Goal: Transaction & Acquisition: Book appointment/travel/reservation

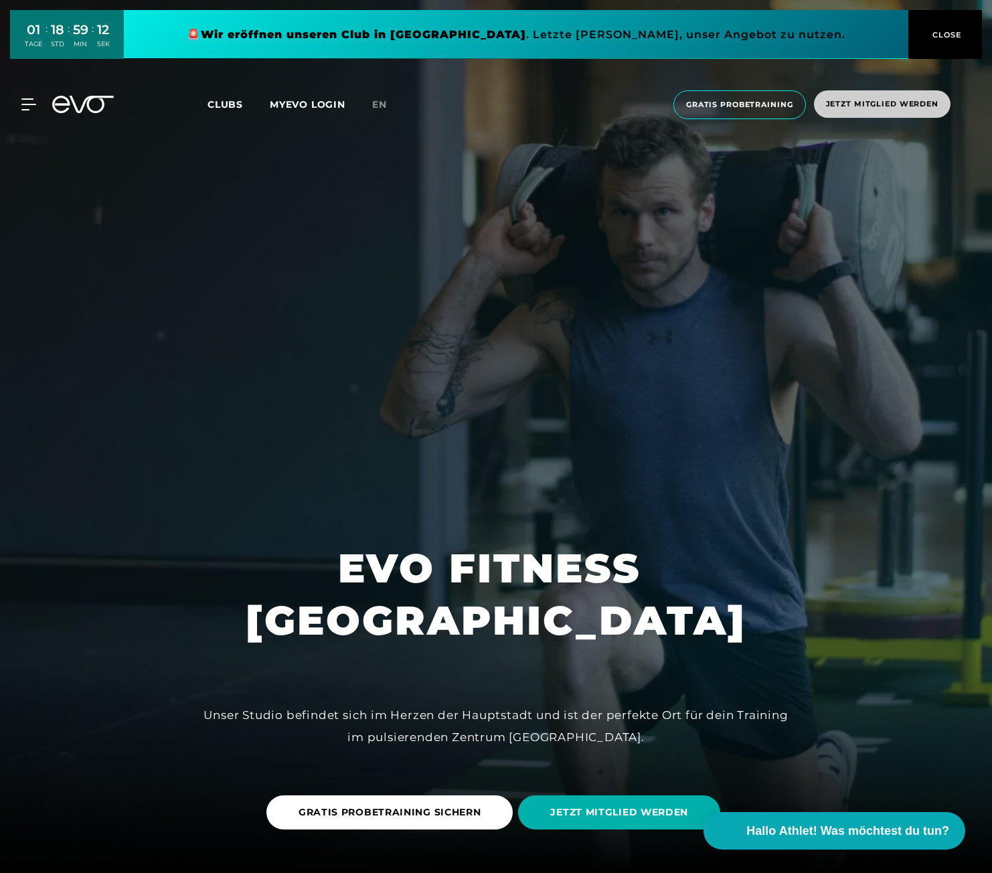
click at [875, 109] on span "Jetzt Mitglied werden" at bounding box center [882, 103] width 112 height 11
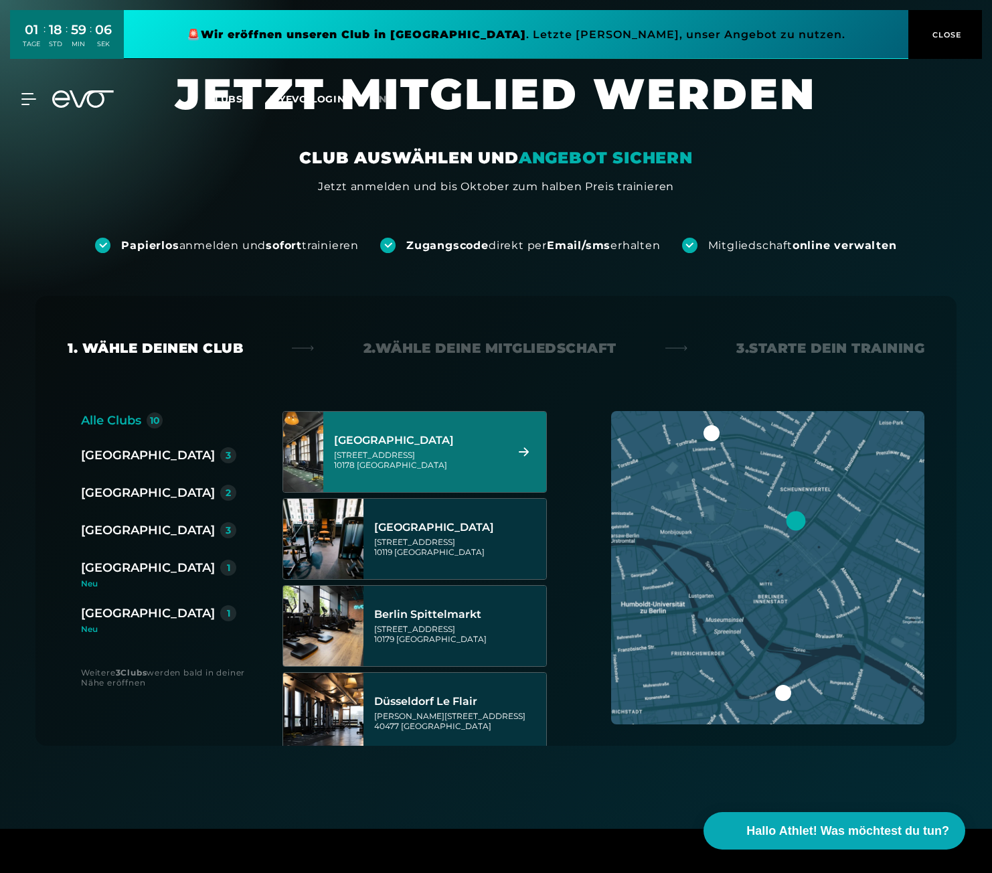
click at [436, 442] on div "[GEOGRAPHIC_DATA]" at bounding box center [418, 440] width 168 height 13
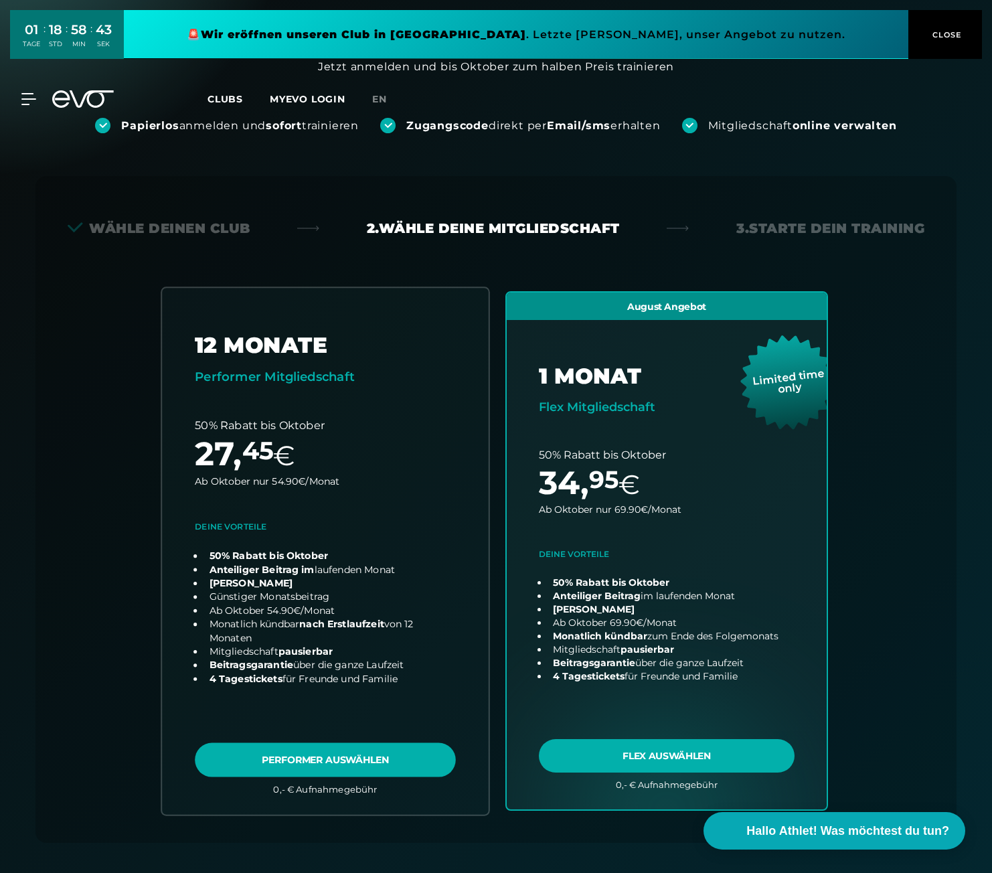
scroll to position [134, 0]
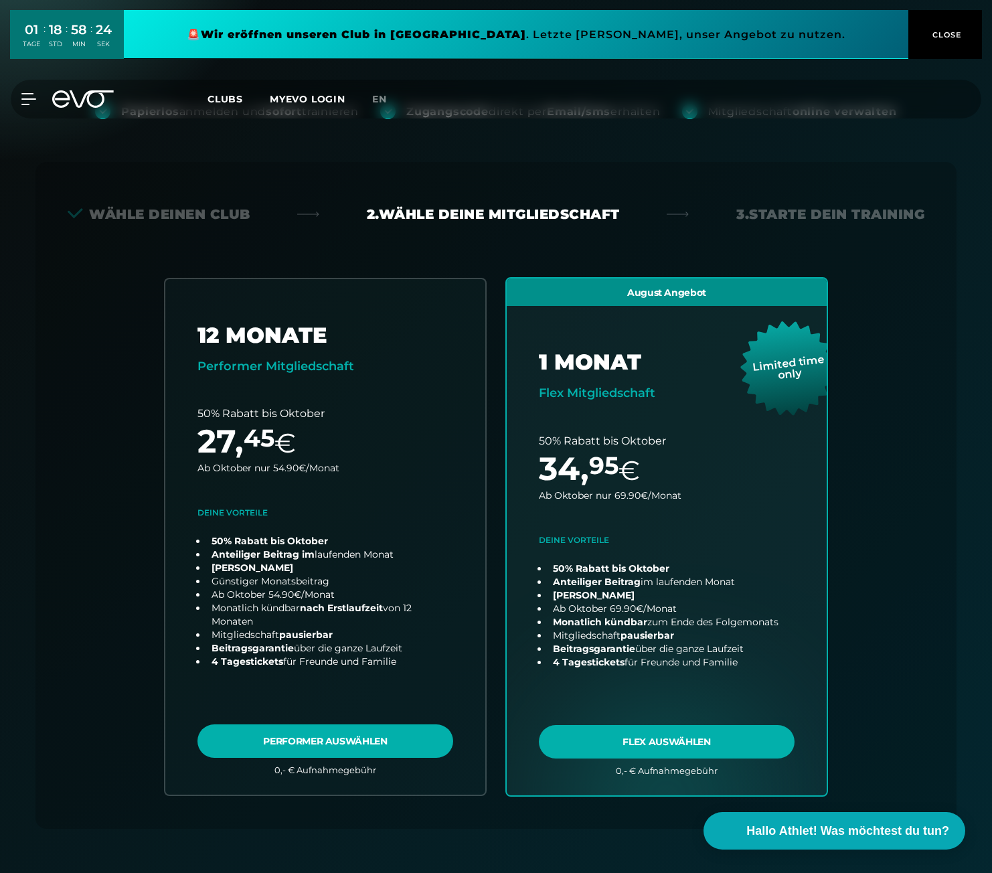
click at [223, 96] on span "Clubs" at bounding box center [224, 99] width 35 height 12
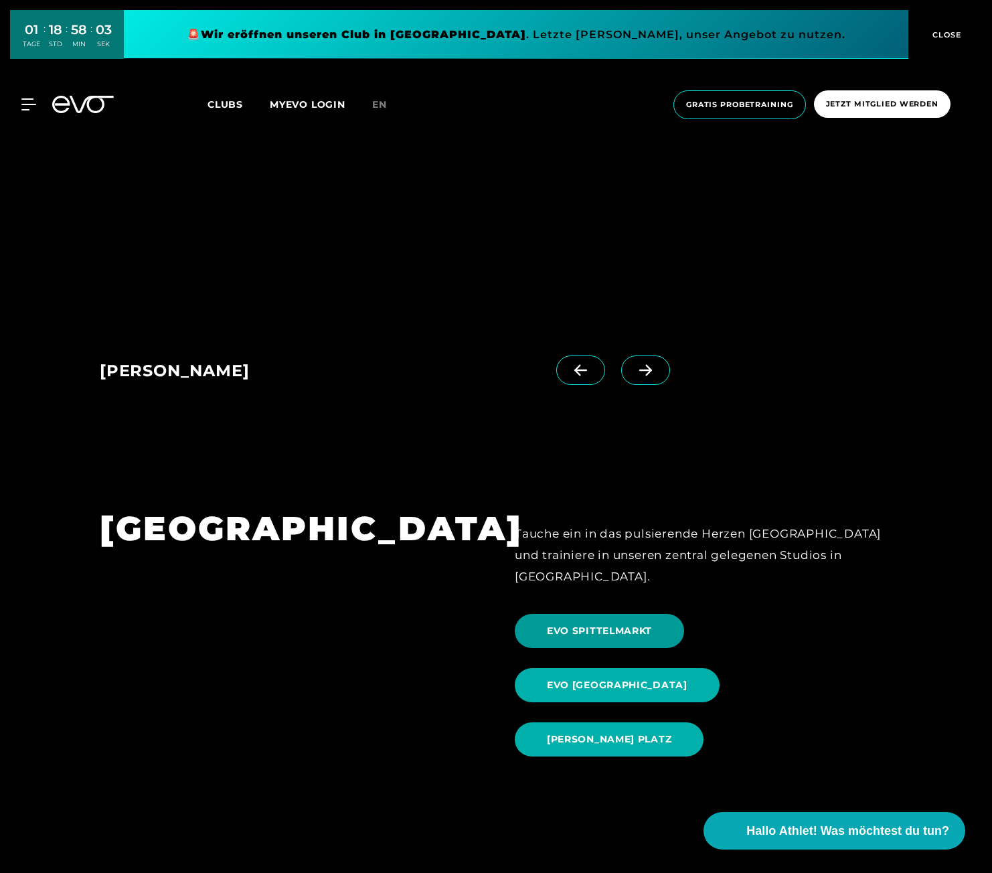
scroll to position [1339, 0]
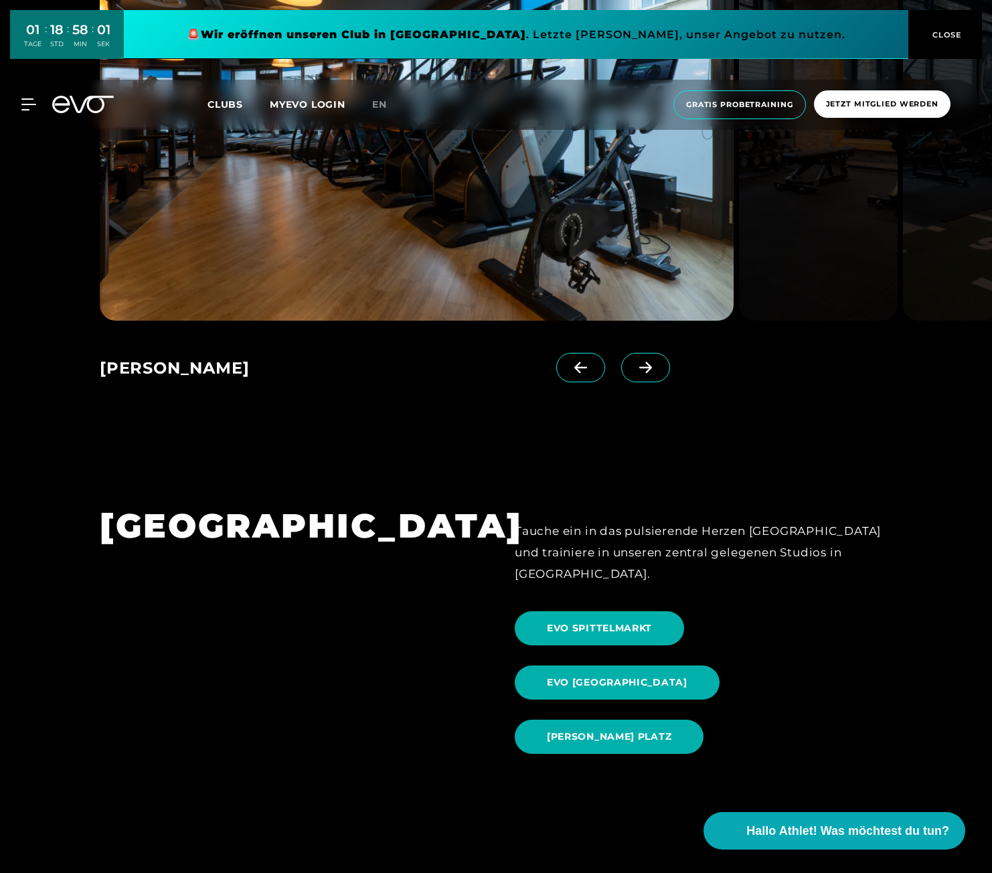
click at [634, 370] on icon at bounding box center [645, 367] width 23 height 12
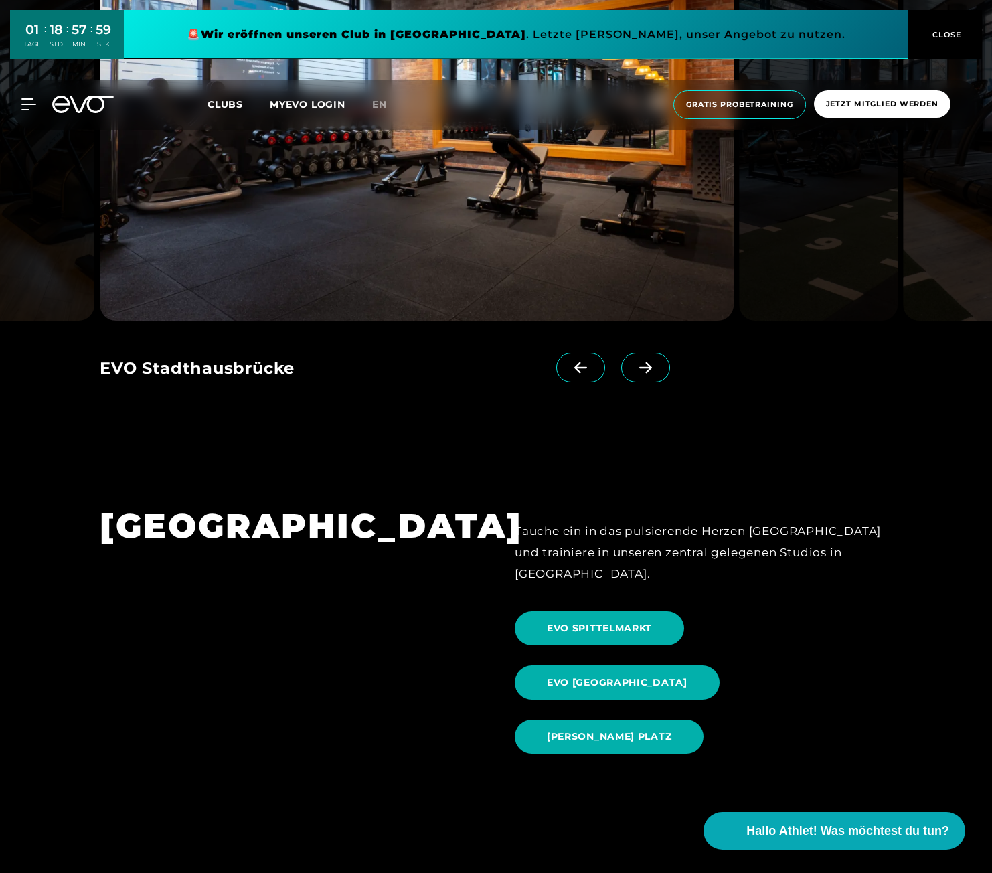
click at [634, 367] on icon at bounding box center [645, 367] width 23 height 12
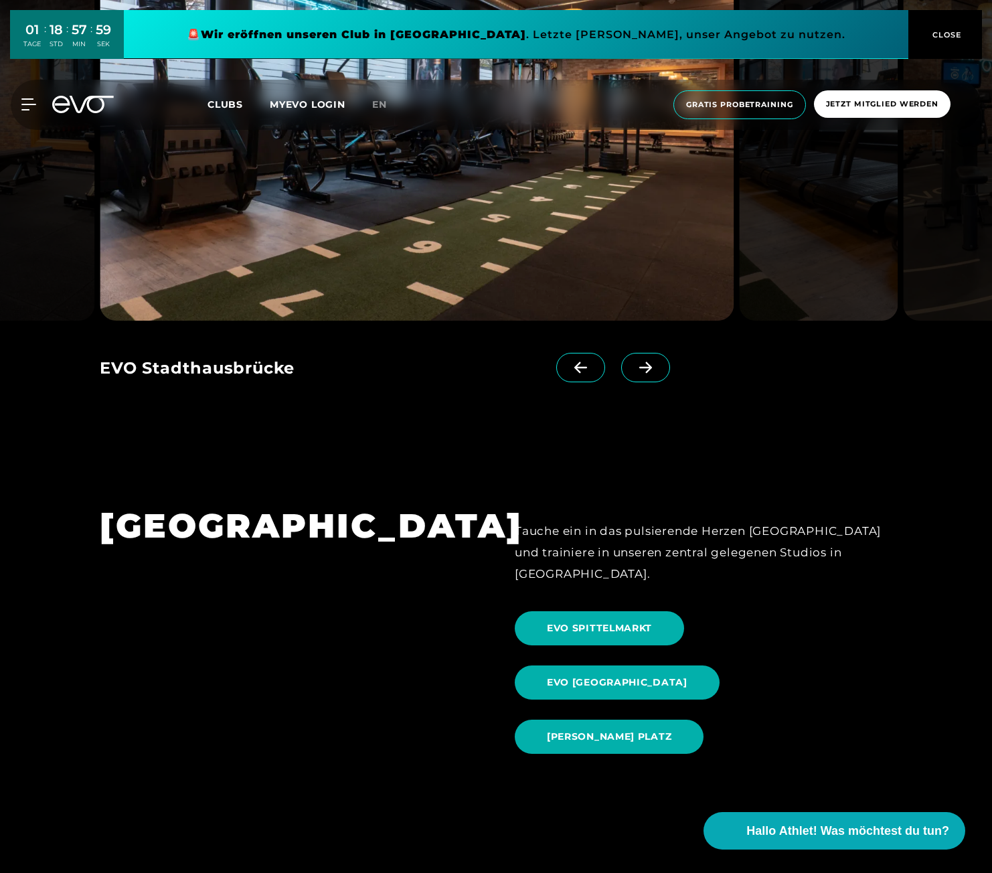
click at [634, 367] on icon at bounding box center [645, 367] width 23 height 12
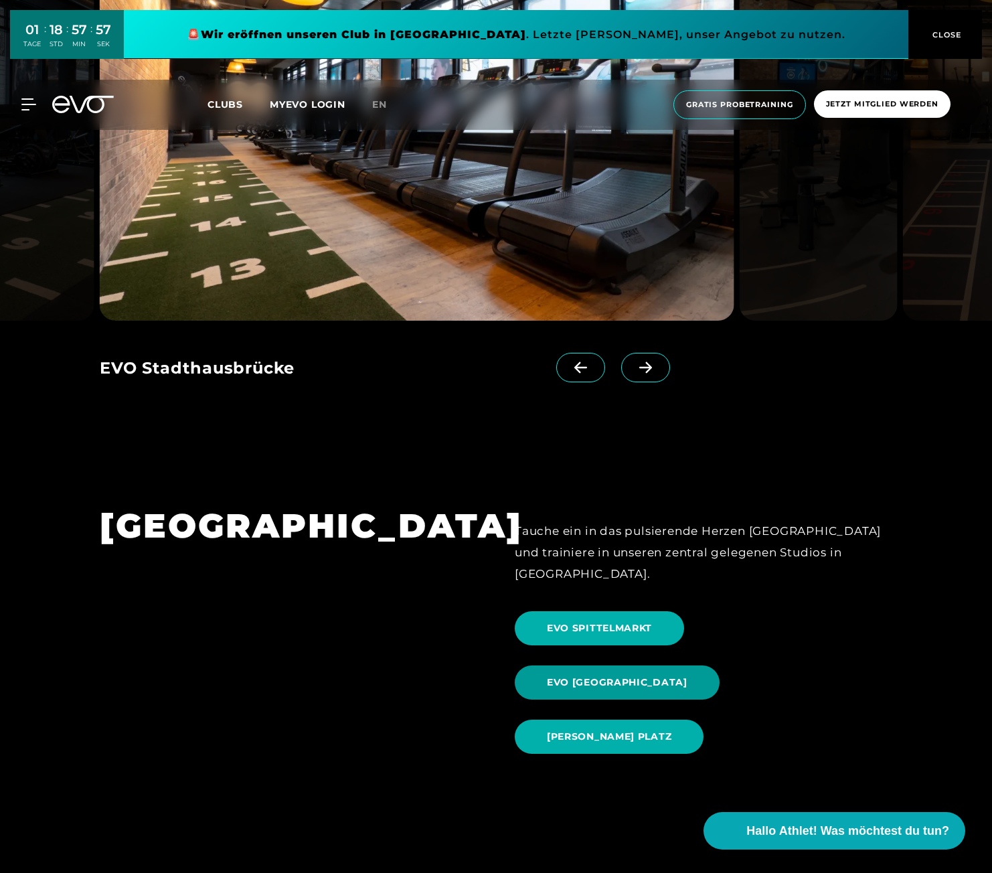
click at [720, 665] on span "EVO ALEXANDERPLATZ" at bounding box center [617, 682] width 205 height 34
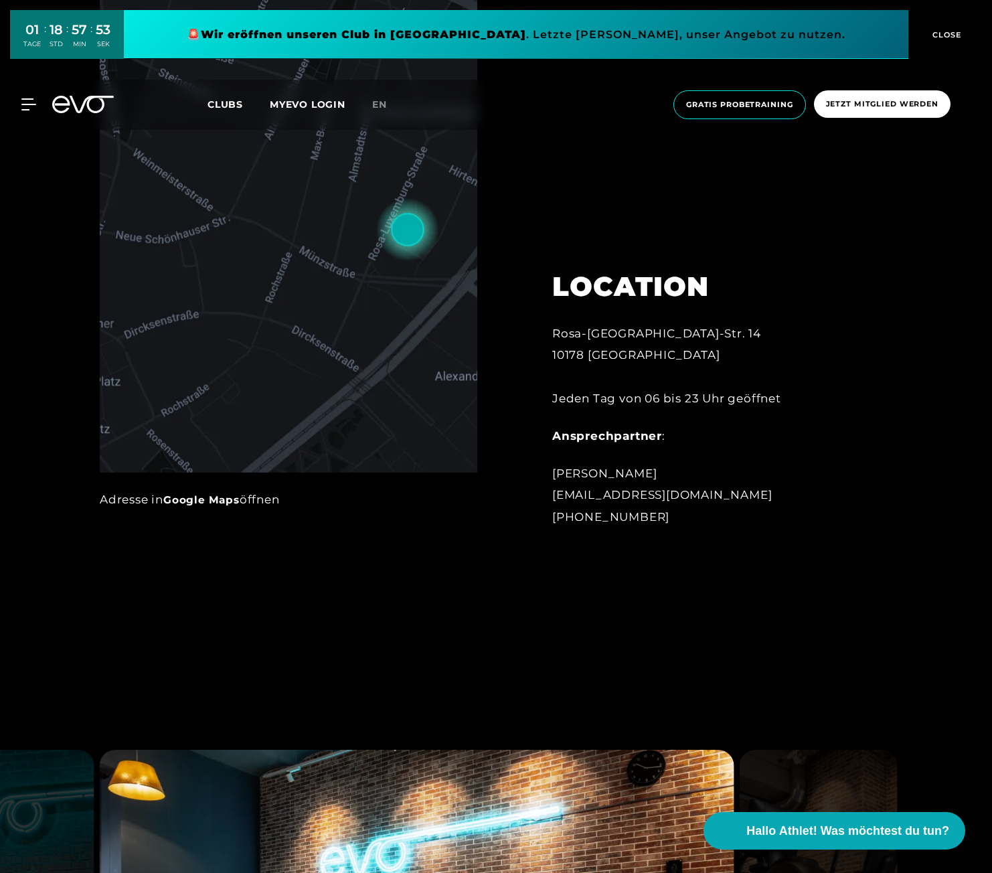
scroll to position [1473, 0]
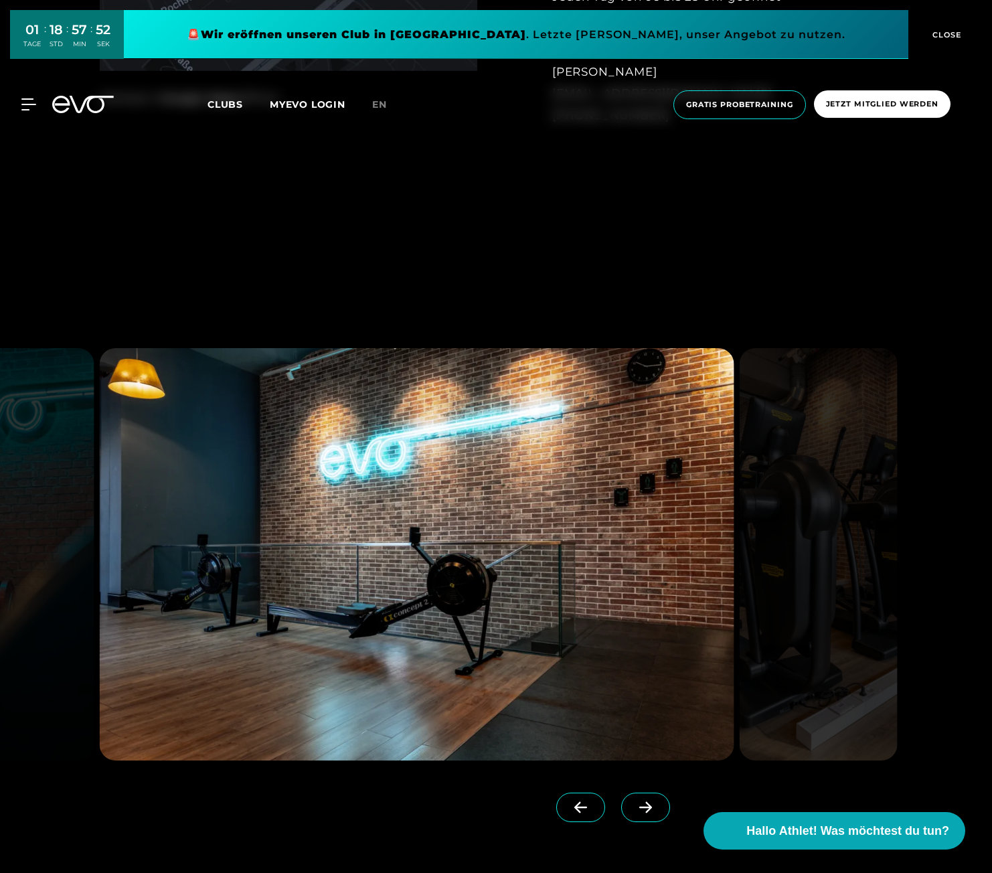
click at [641, 793] on div at bounding box center [377, 803] width 555 height 86
click at [635, 804] on icon at bounding box center [645, 807] width 23 height 12
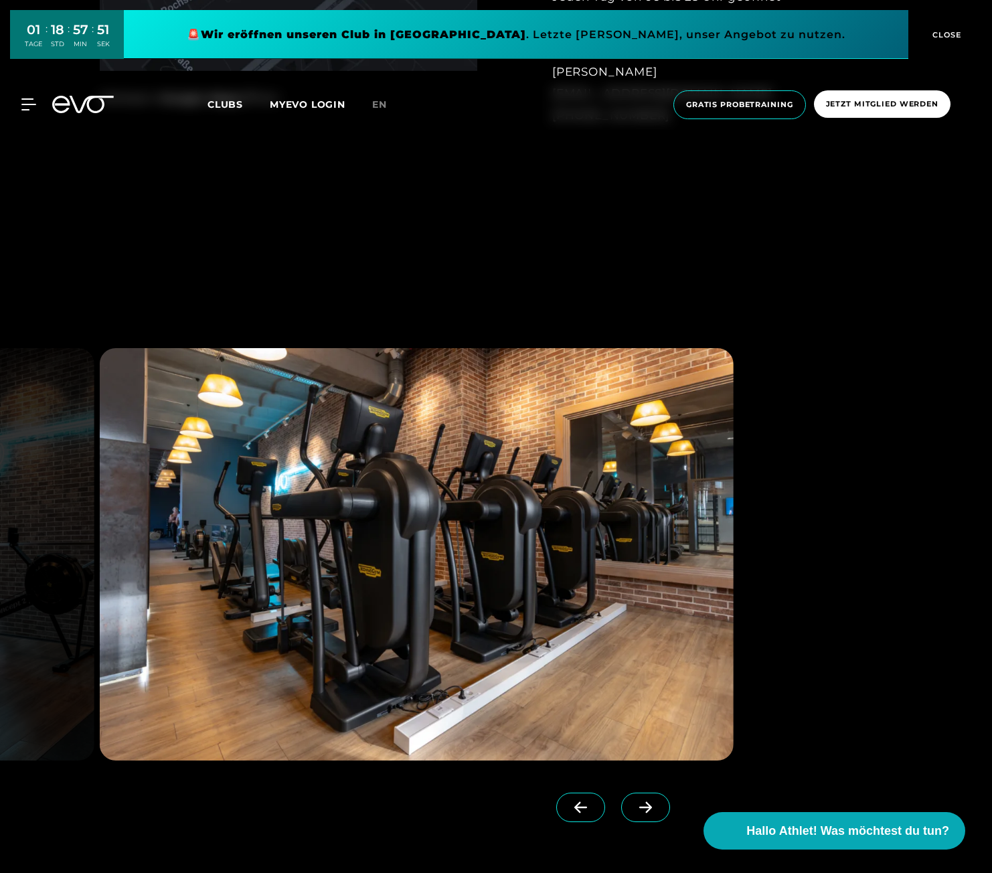
click at [635, 804] on icon at bounding box center [645, 807] width 23 height 12
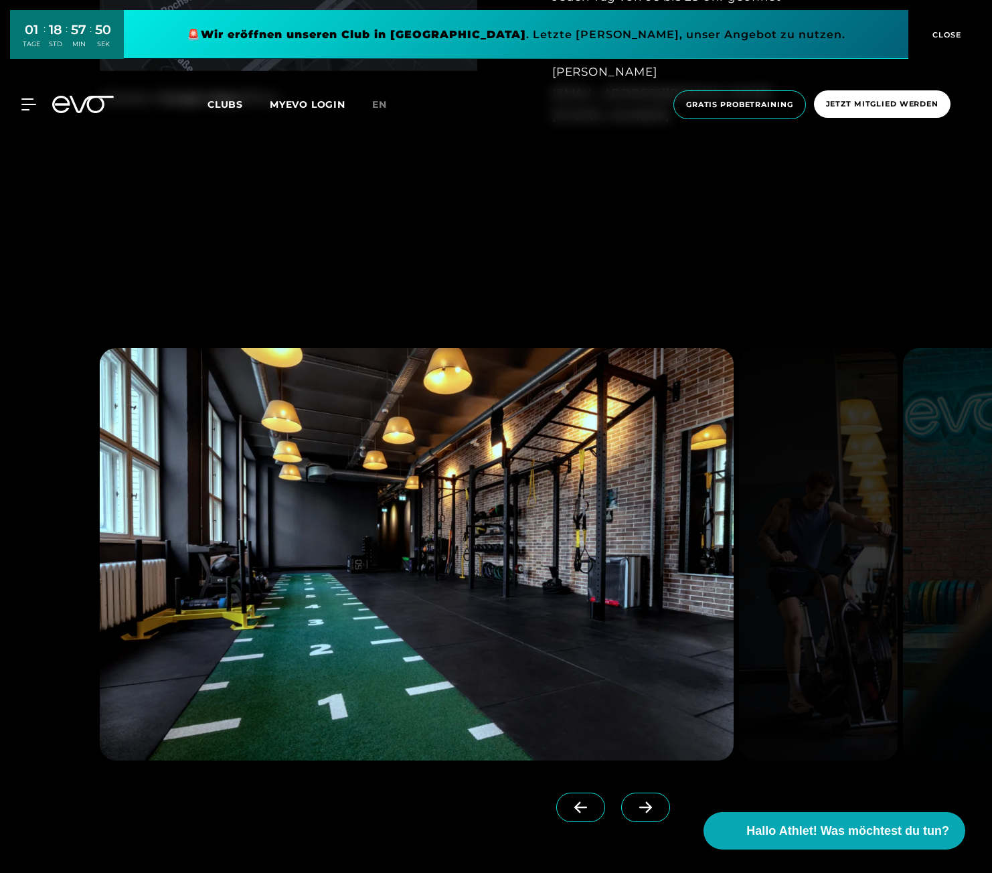
click at [635, 804] on icon at bounding box center [645, 807] width 23 height 12
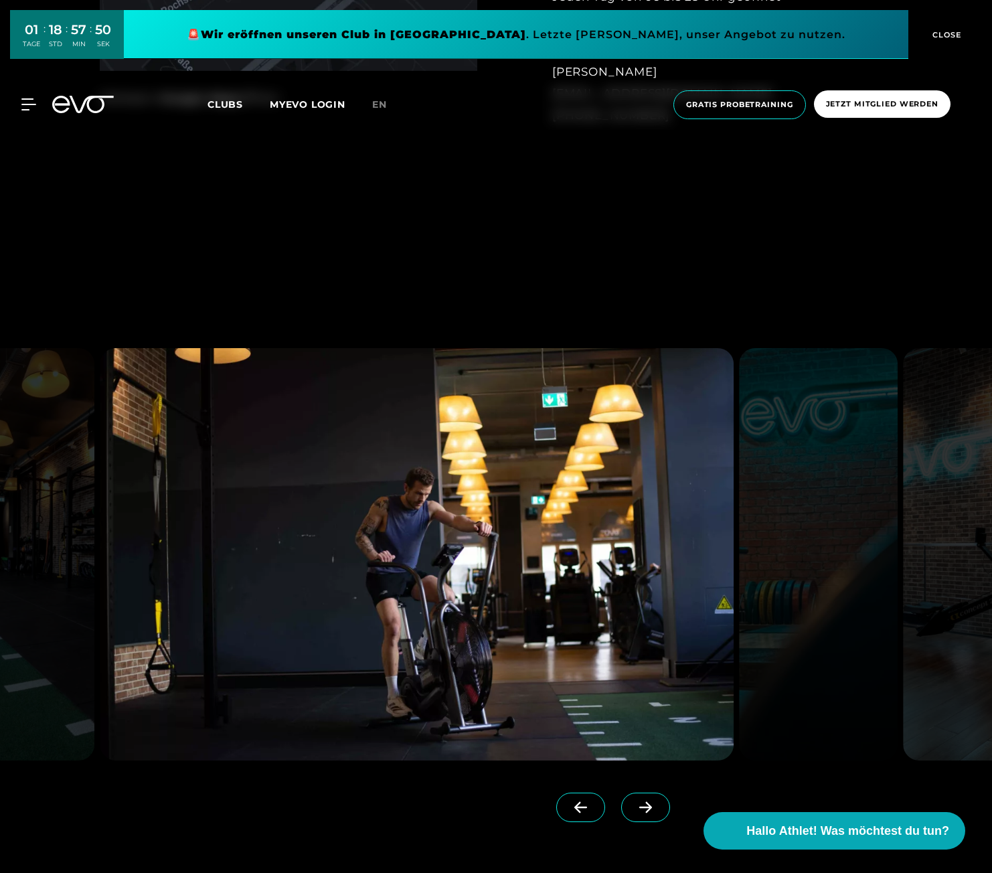
click at [635, 804] on icon at bounding box center [645, 807] width 23 height 12
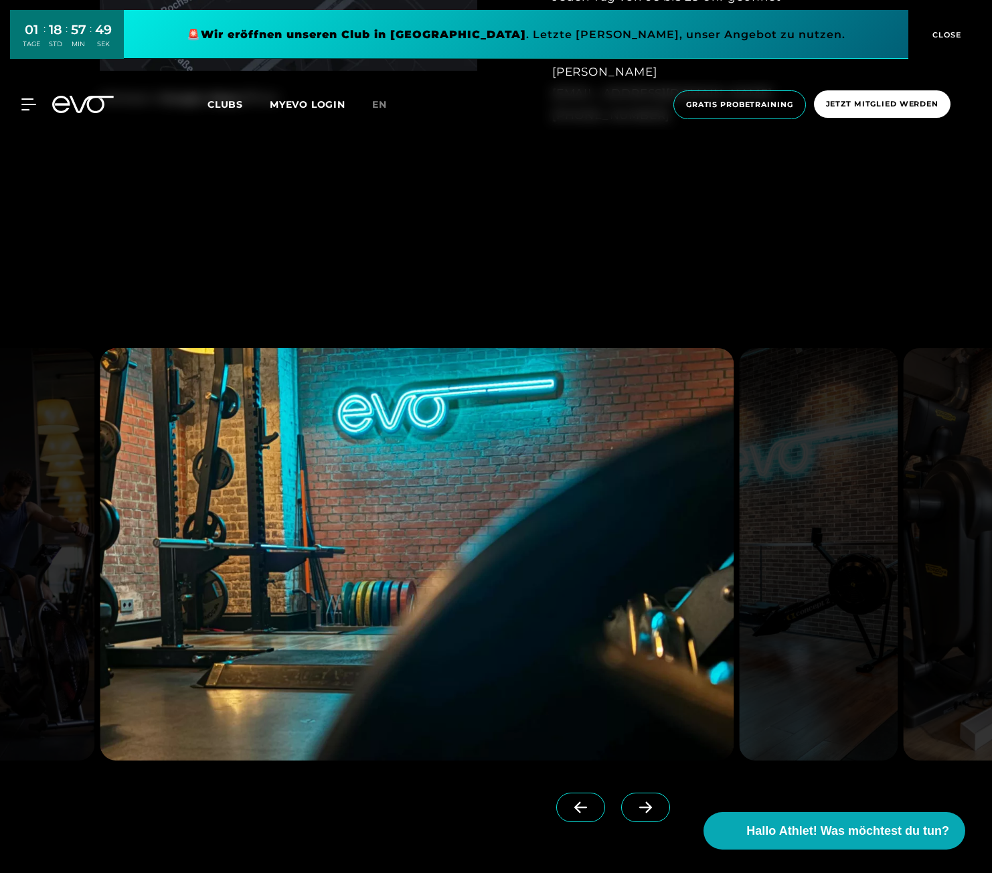
click at [635, 804] on icon at bounding box center [645, 807] width 23 height 12
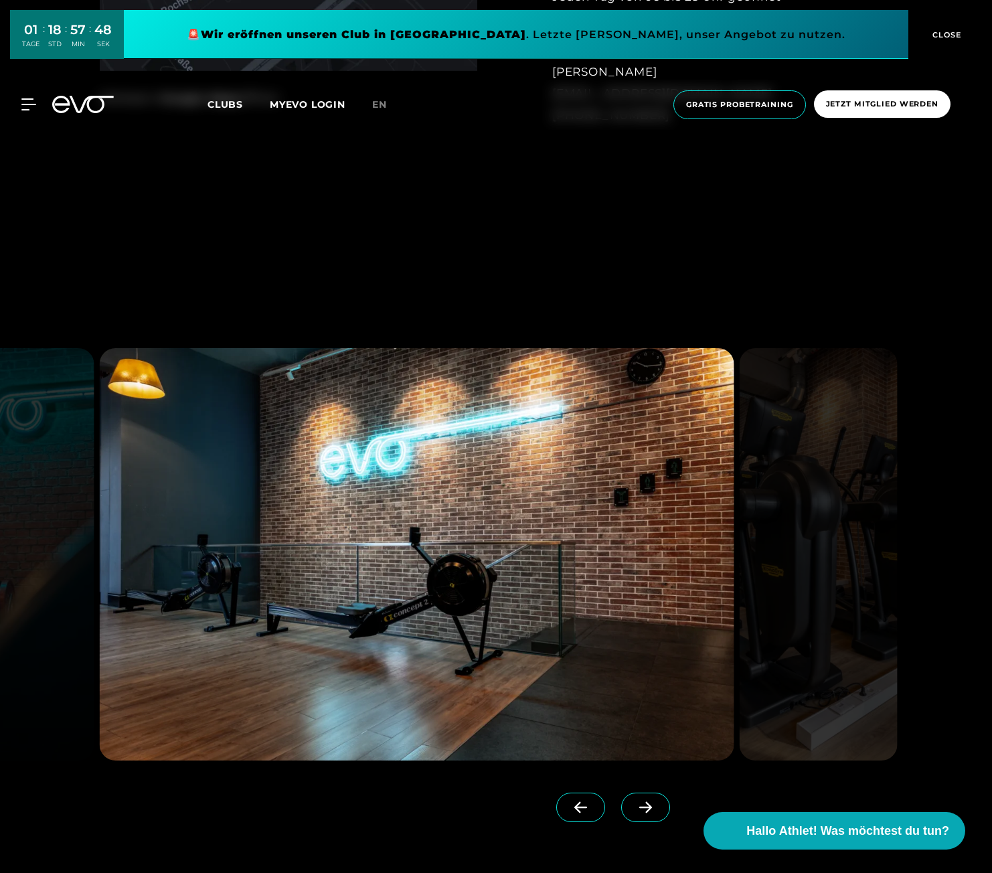
click at [635, 804] on icon at bounding box center [645, 807] width 23 height 12
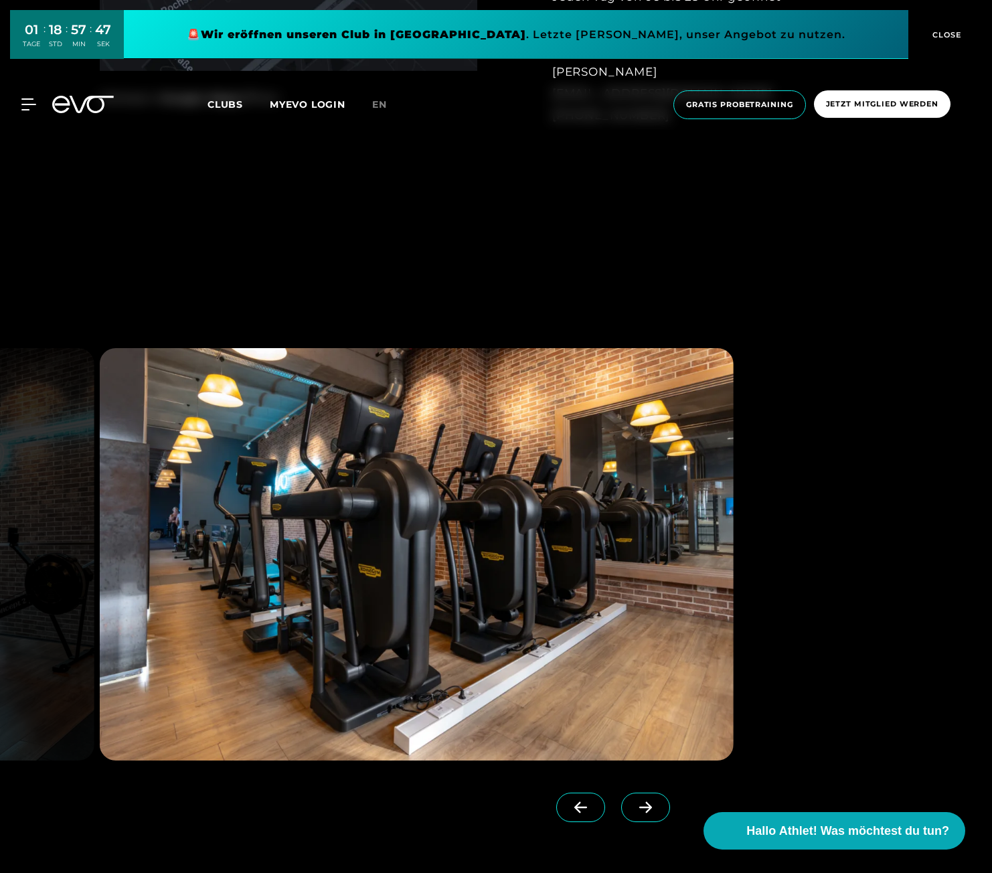
click at [635, 804] on icon at bounding box center [645, 807] width 23 height 12
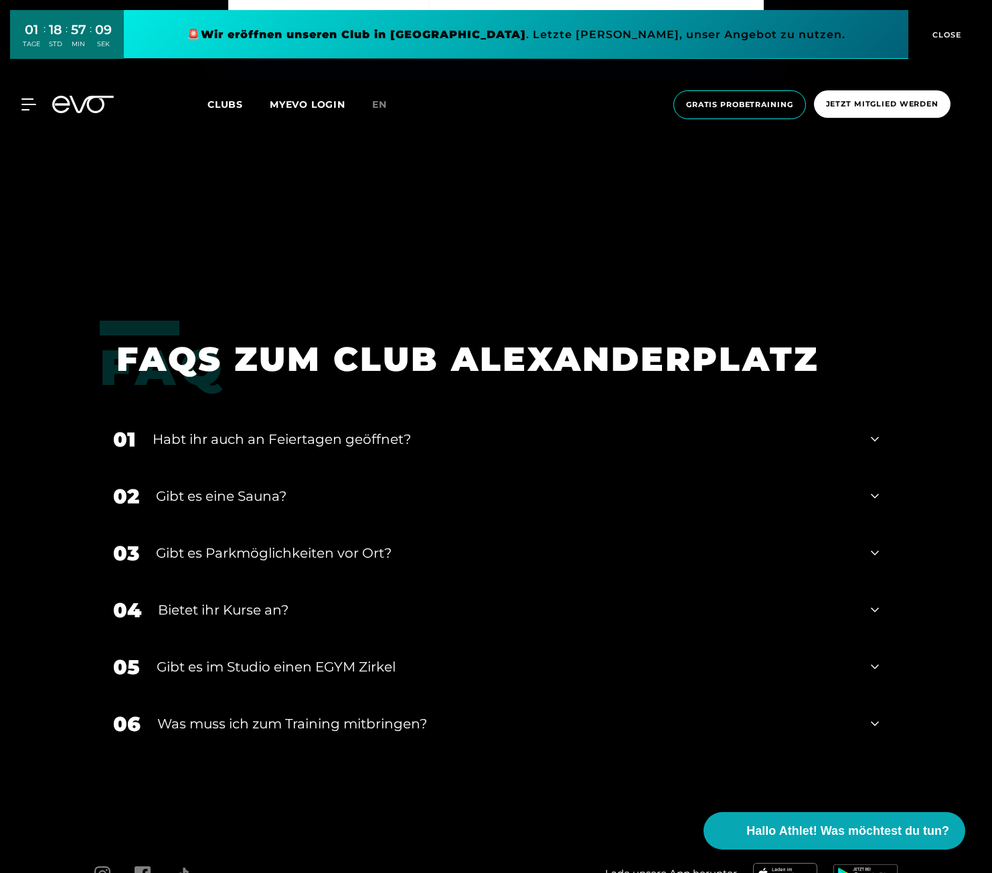
scroll to position [5623, 0]
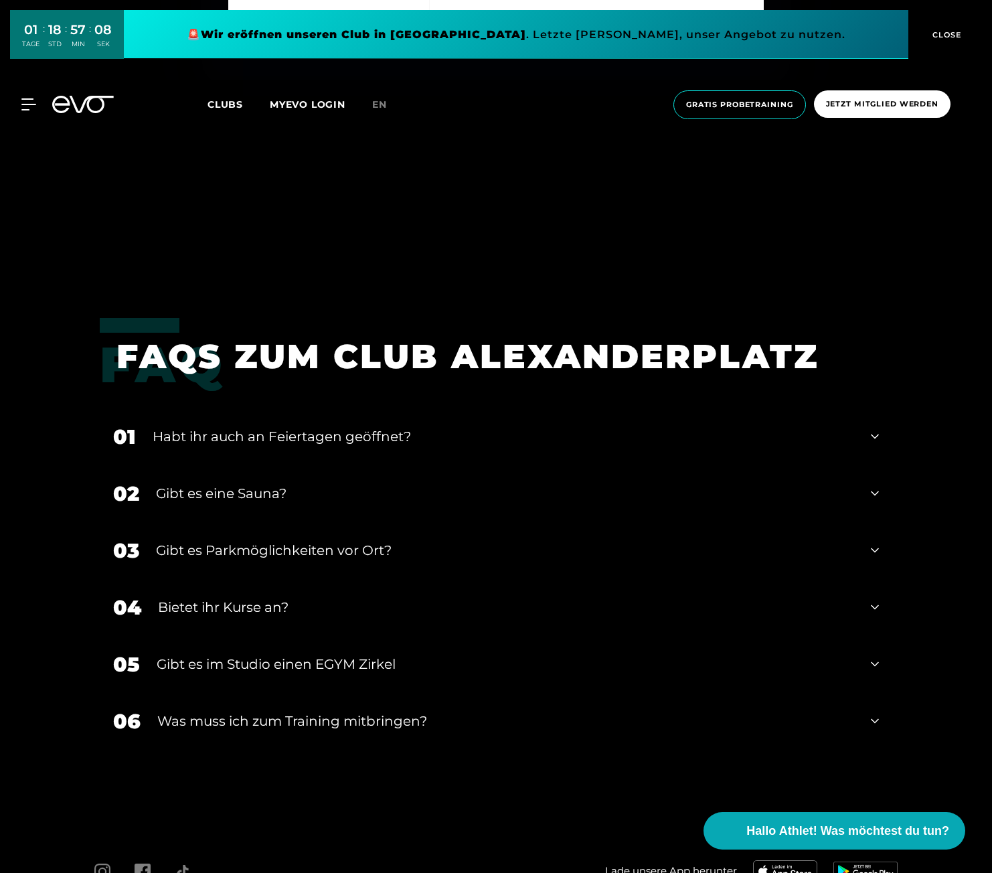
click at [515, 490] on div "Gibt es eine Sauna?" at bounding box center [505, 493] width 698 height 20
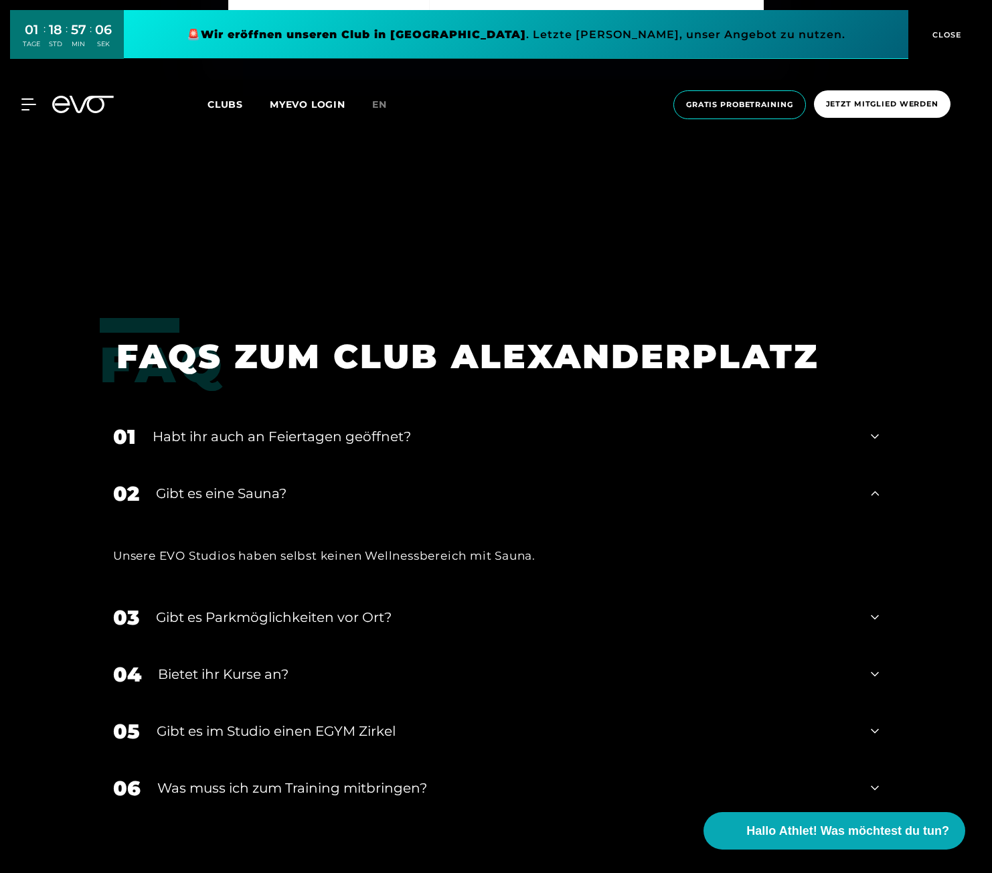
click at [515, 492] on div "Gibt es eine Sauna?" at bounding box center [505, 493] width 698 height 20
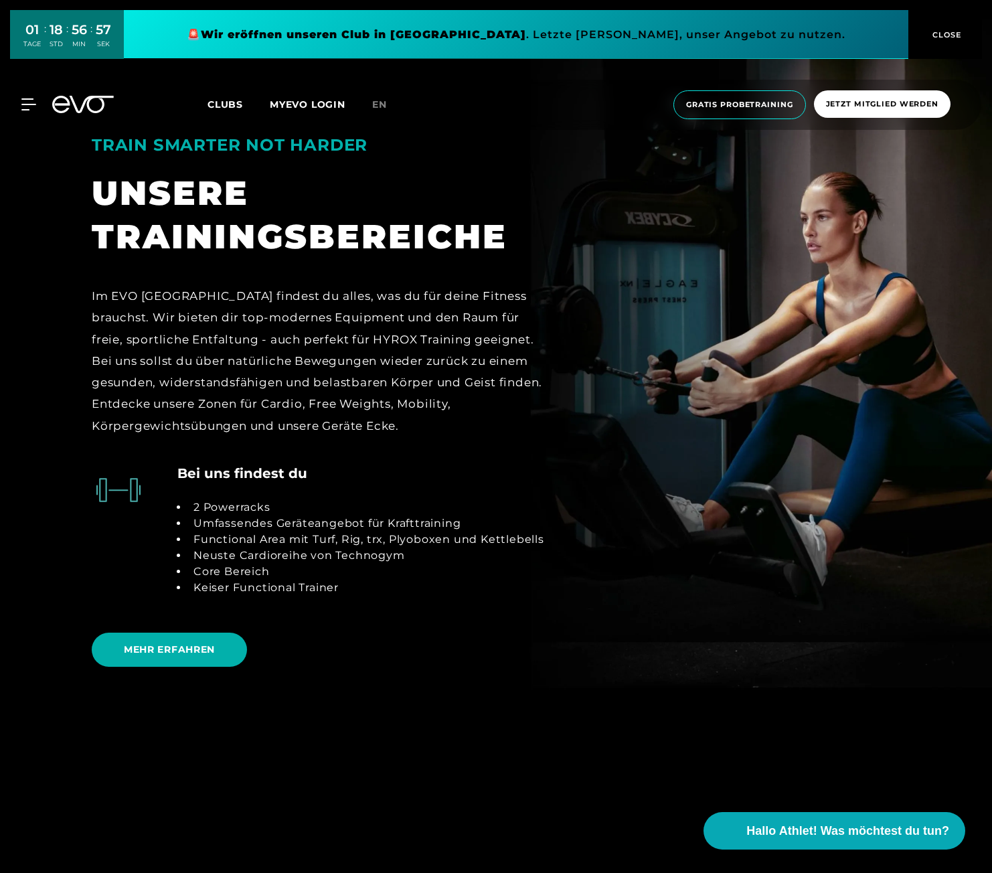
scroll to position [2811, 0]
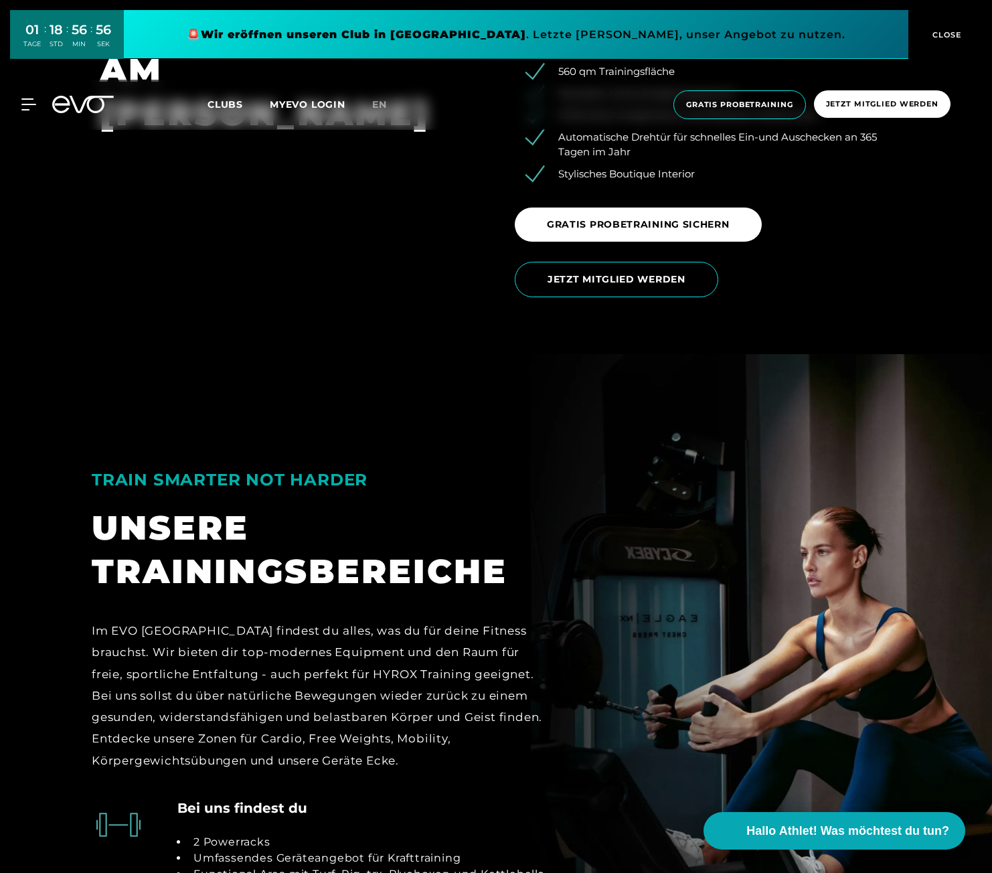
click at [367, 29] on link at bounding box center [516, 34] width 784 height 49
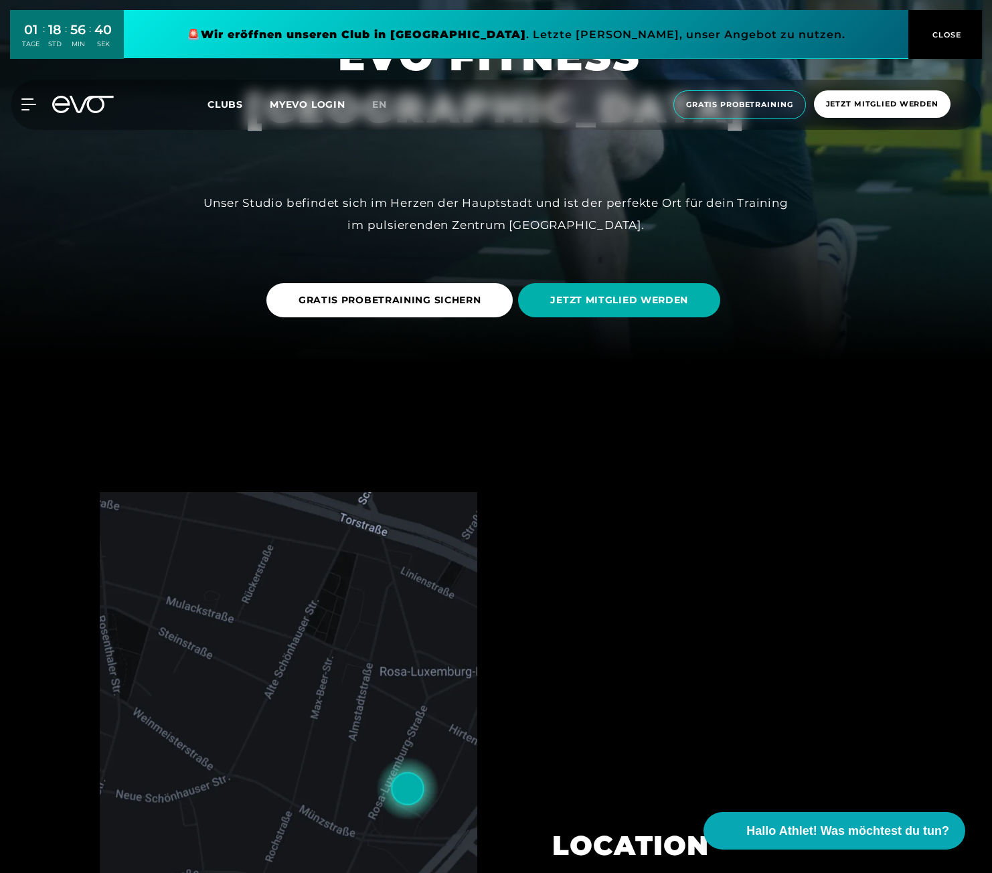
scroll to position [268, 0]
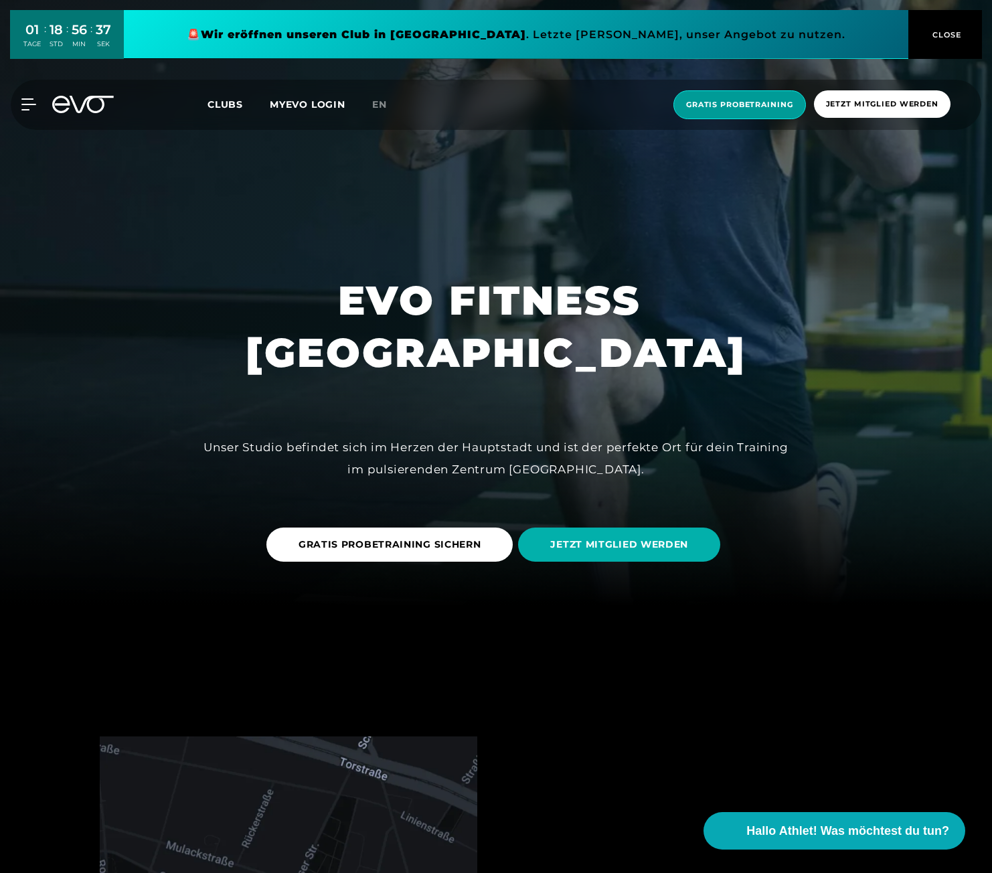
click at [760, 102] on span "Gratis Probetraining" at bounding box center [739, 104] width 107 height 11
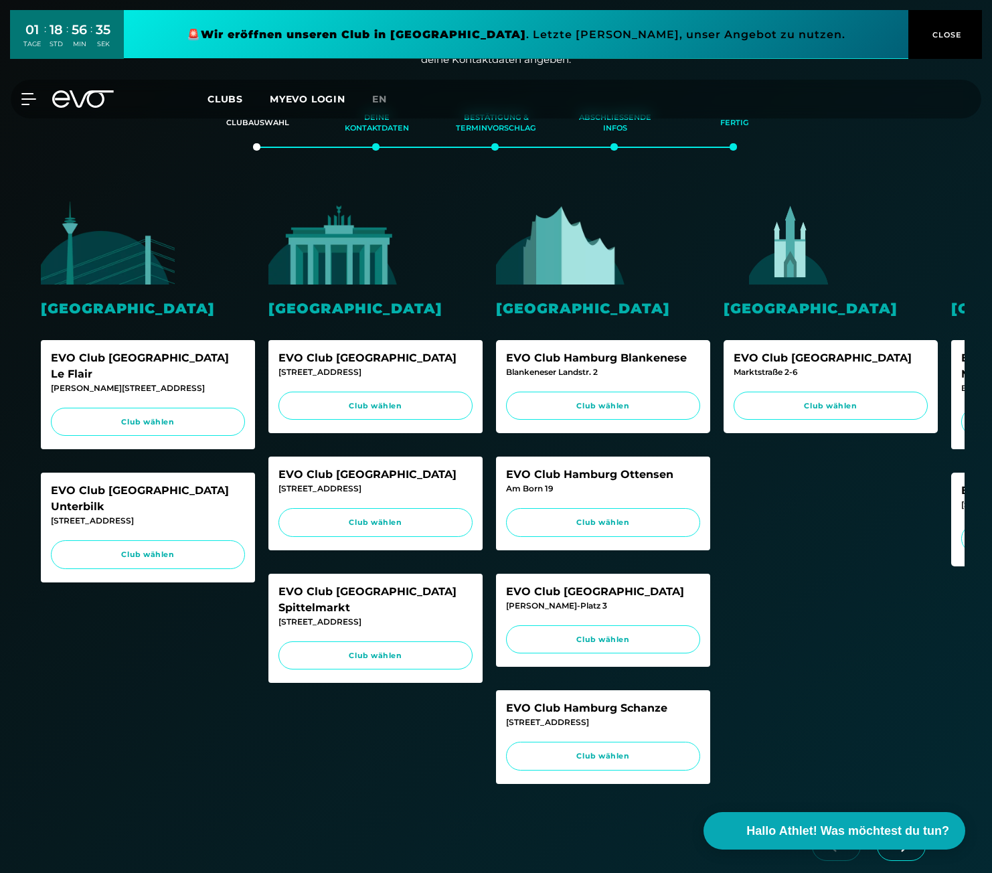
scroll to position [201, 0]
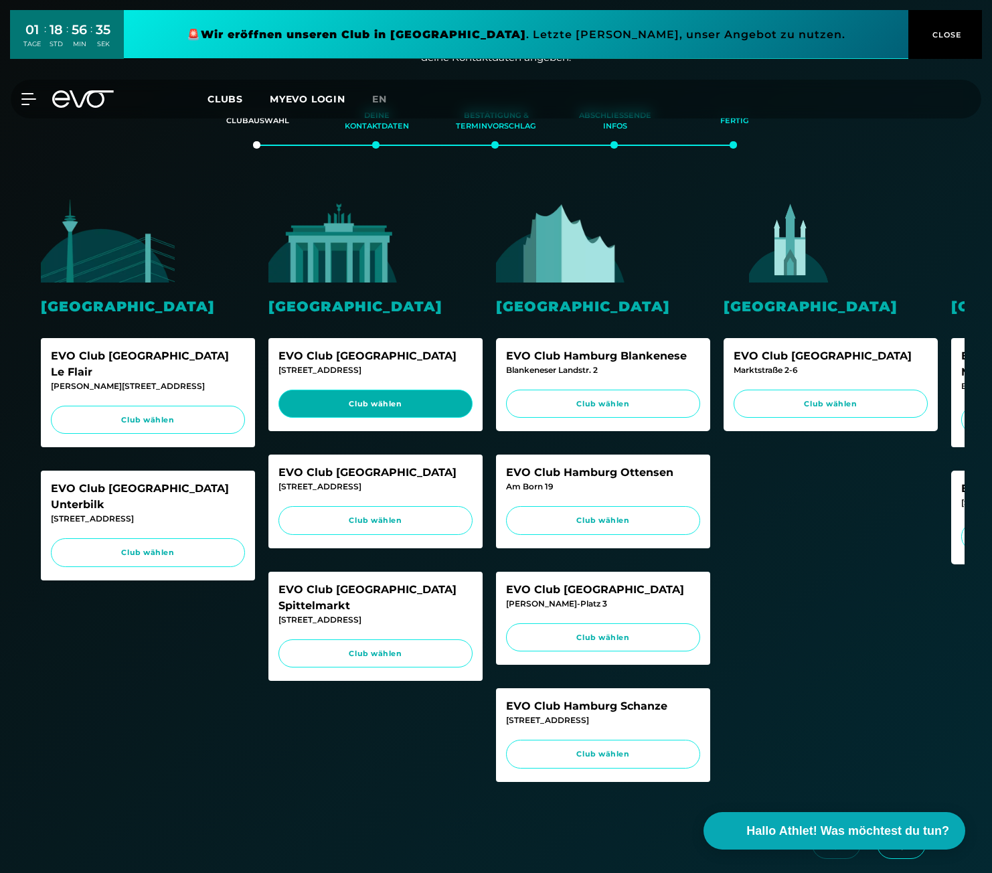
click at [418, 398] on span "Club wählen" at bounding box center [375, 403] width 169 height 11
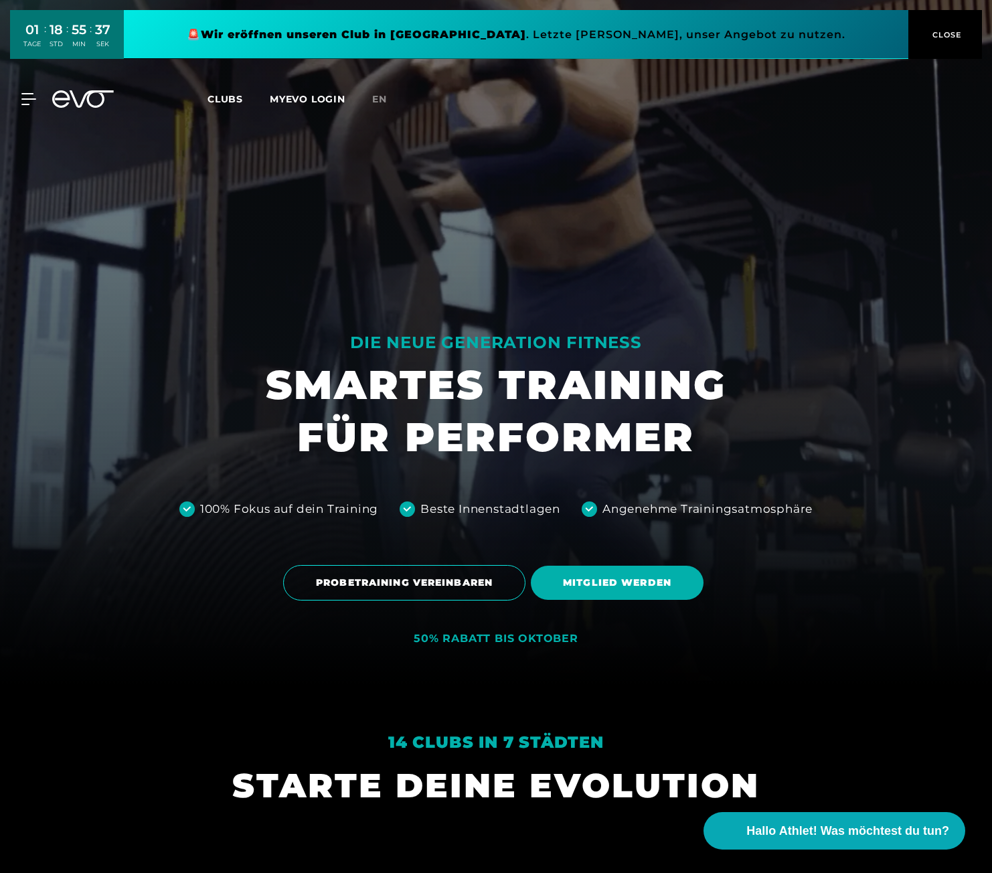
scroll to position [201, 0]
